Goal: Check status: Check status

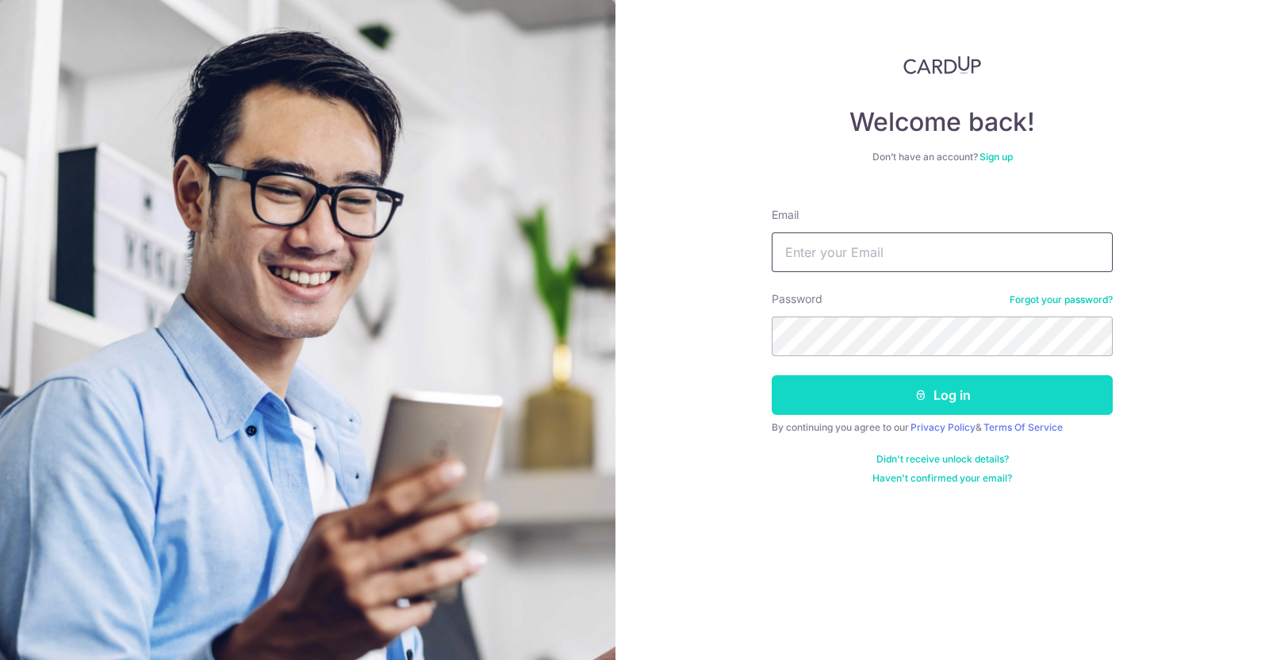
type input "[EMAIL_ADDRESS][DOMAIN_NAME]"
click at [941, 401] on button "Log in" at bounding box center [942, 395] width 341 height 40
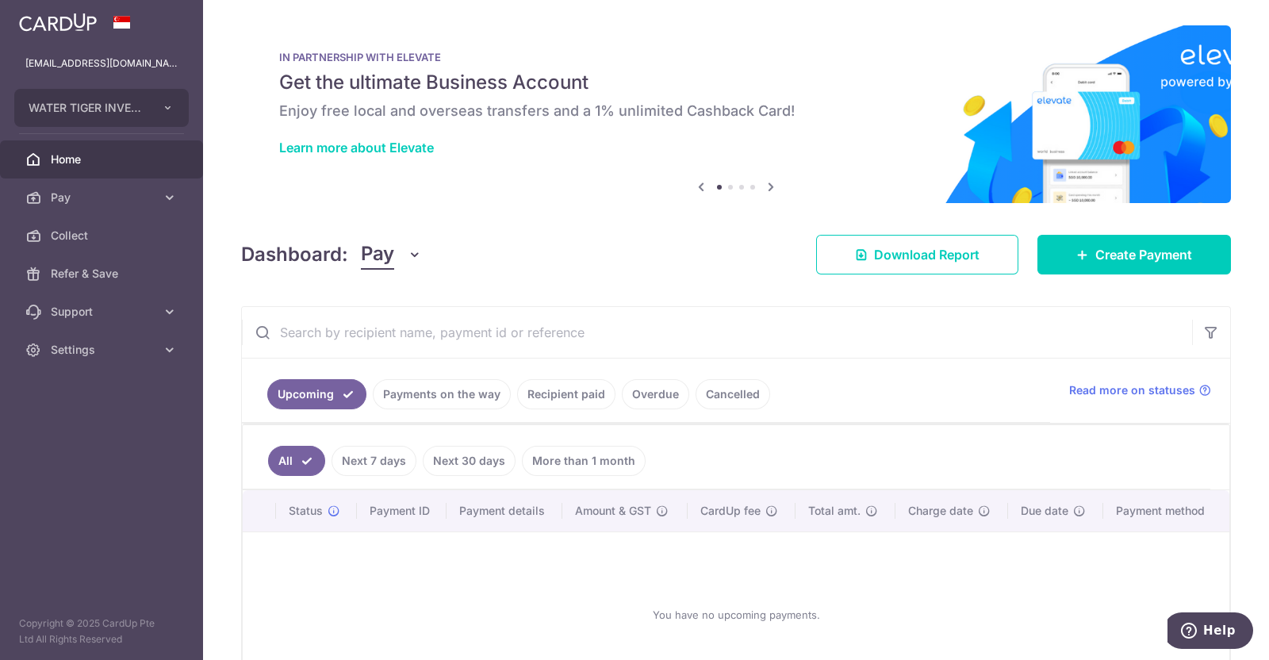
click at [573, 398] on link "Recipient paid" at bounding box center [566, 394] width 98 height 30
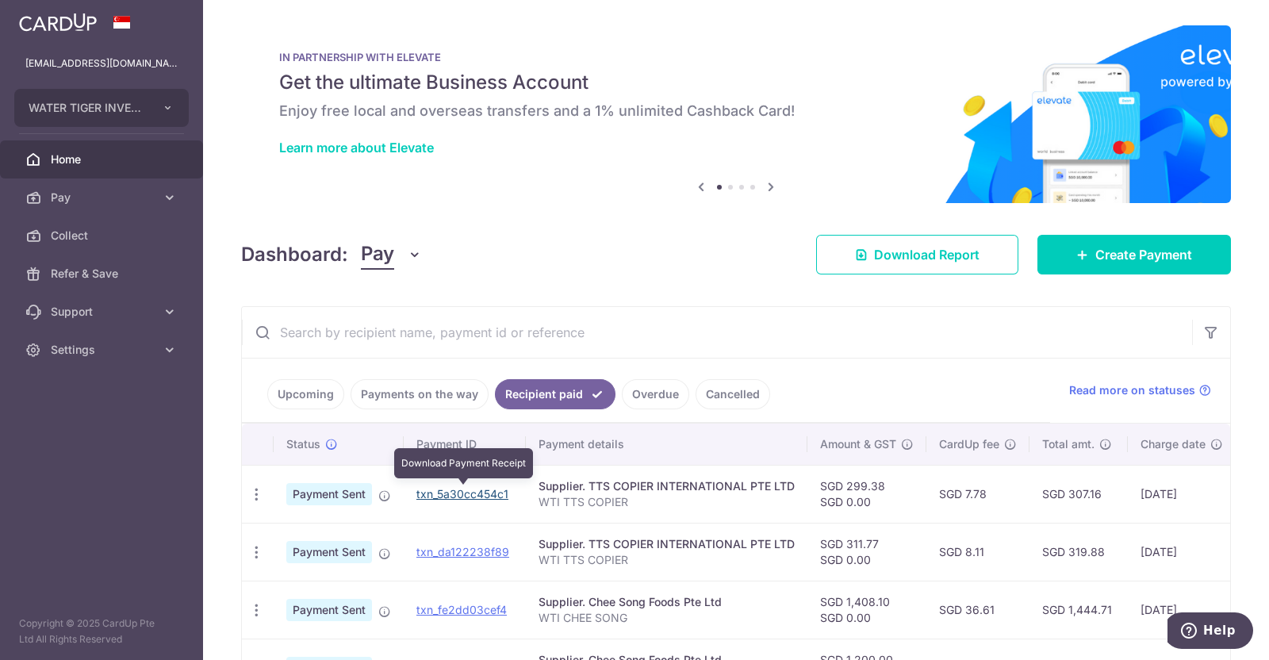
click at [473, 493] on link "txn_5a30cc454c1" at bounding box center [462, 493] width 92 height 13
